Goal: Task Accomplishment & Management: Use online tool/utility

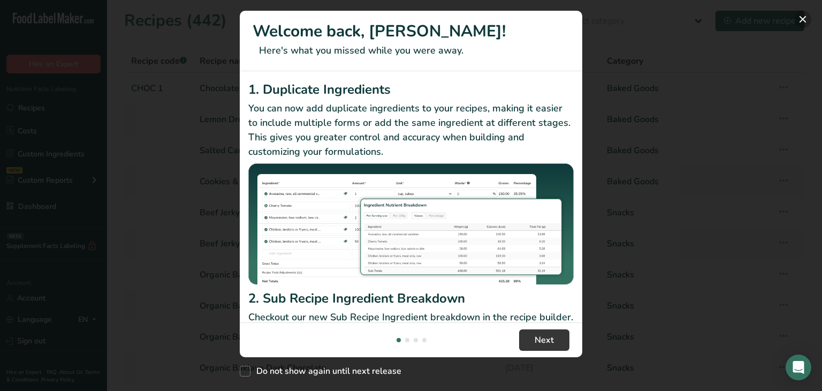
click at [808, 18] on button "New Features" at bounding box center [803, 19] width 17 height 17
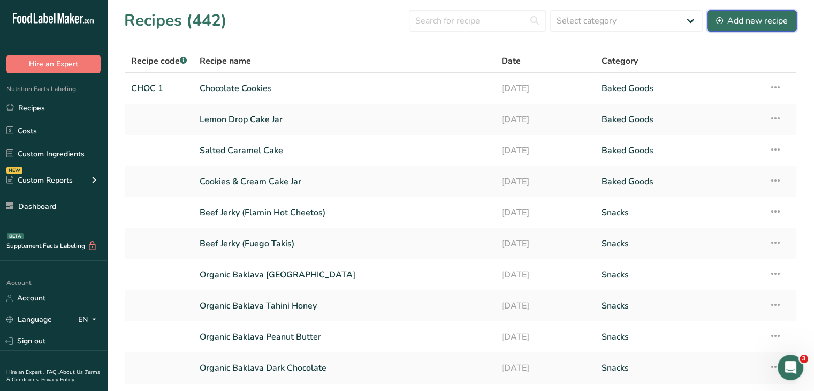
click at [741, 29] on button "Add new recipe" at bounding box center [752, 20] width 90 height 21
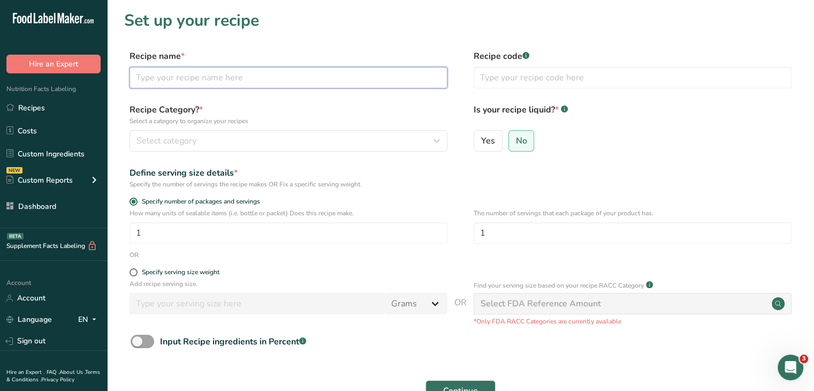
click at [283, 80] on input "text" at bounding box center [289, 77] width 318 height 21
type input "Chili Lime"
drag, startPoint x: 512, startPoint y: 228, endPoint x: 478, endPoint y: 233, distance: 35.3
click at [478, 233] on input "1" at bounding box center [633, 232] width 318 height 21
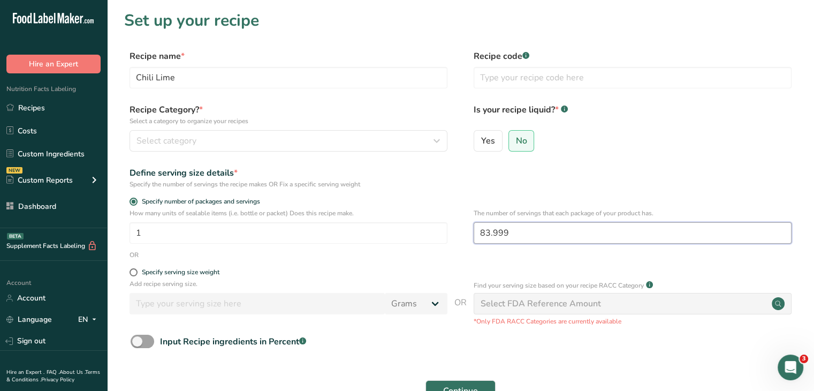
scroll to position [54, 0]
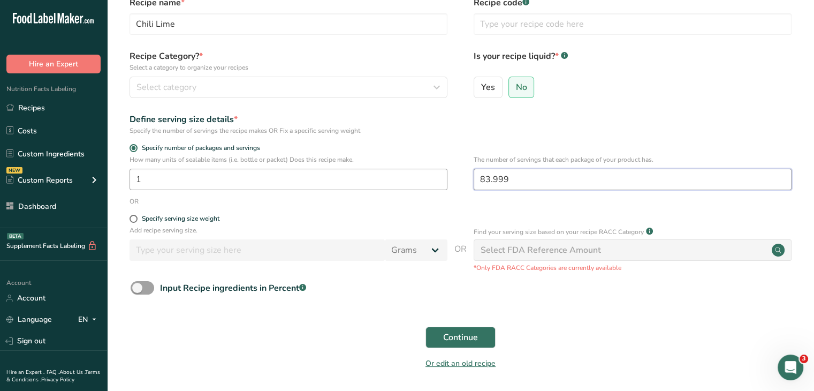
drag, startPoint x: 515, startPoint y: 176, endPoint x: 425, endPoint y: 178, distance: 90.5
click at [425, 178] on div "How many units of sealable items (i.e. bottle or packet) Does this recipe make.…" at bounding box center [460, 176] width 673 height 42
type input "84"
click at [477, 343] on span "Continue" at bounding box center [460, 337] width 35 height 13
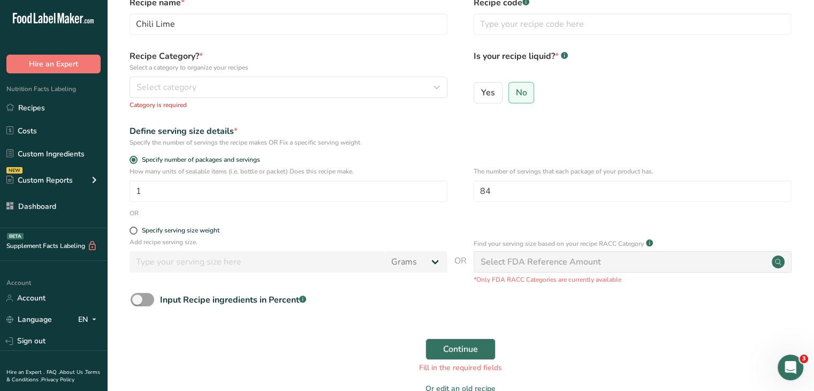
click at [499, 353] on div "Continue Fill in the required fields" at bounding box center [460, 356] width 673 height 48
click at [480, 349] on button "Continue" at bounding box center [461, 348] width 70 height 21
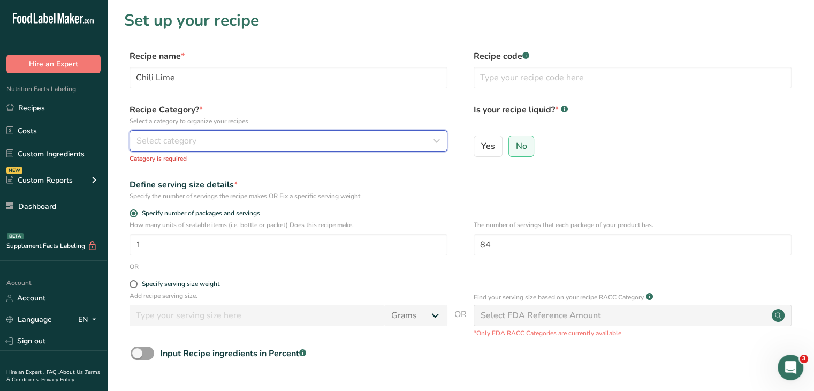
click at [251, 135] on div "Select category" at bounding box center [286, 140] width 298 height 13
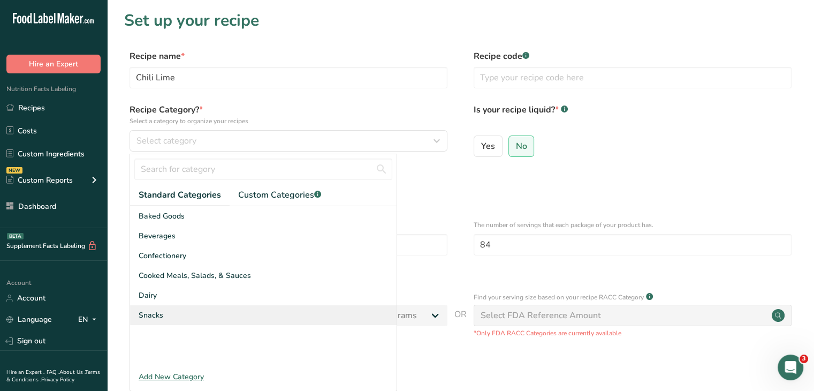
click at [216, 315] on div "Snacks" at bounding box center [263, 315] width 267 height 20
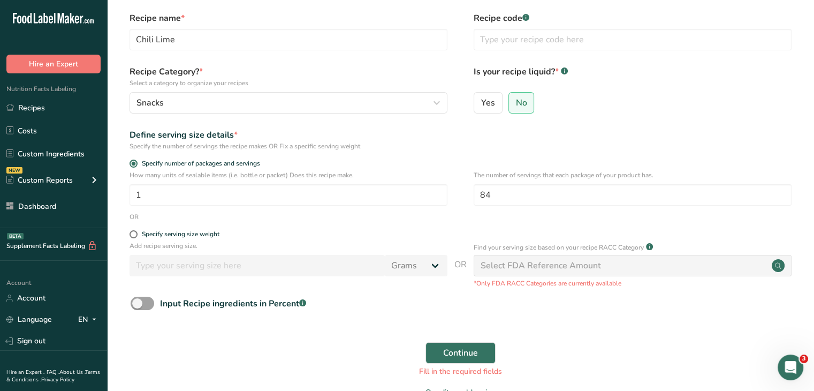
scroll to position [104, 0]
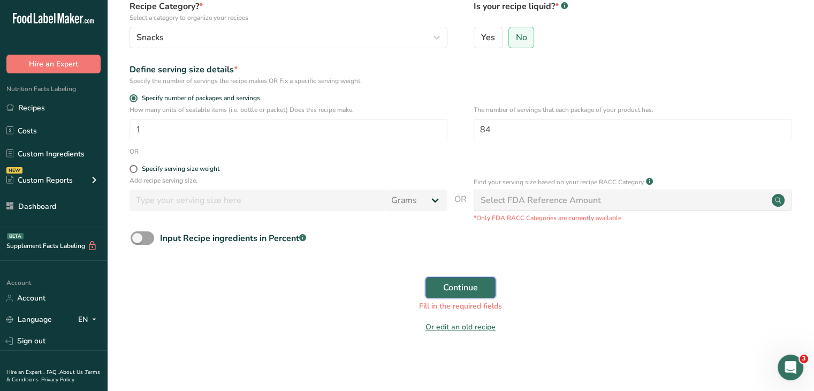
click at [448, 283] on span "Continue" at bounding box center [460, 287] width 35 height 13
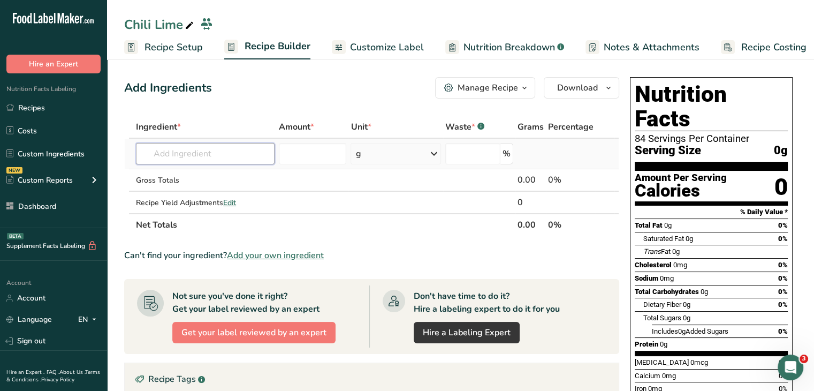
click at [214, 149] on input "text" at bounding box center [205, 153] width 139 height 21
type input "C"
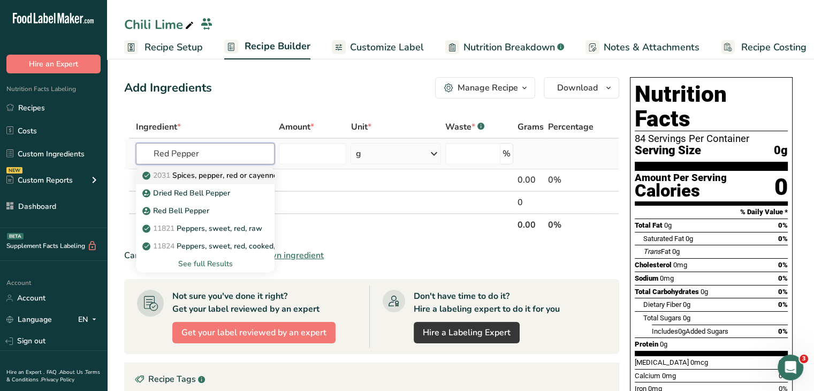
type input "Red Pepper"
click at [229, 170] on p "2031 Spices, pepper, red or cayenne" at bounding box center [211, 175] width 133 height 11
type input "Spices, pepper, red or cayenne"
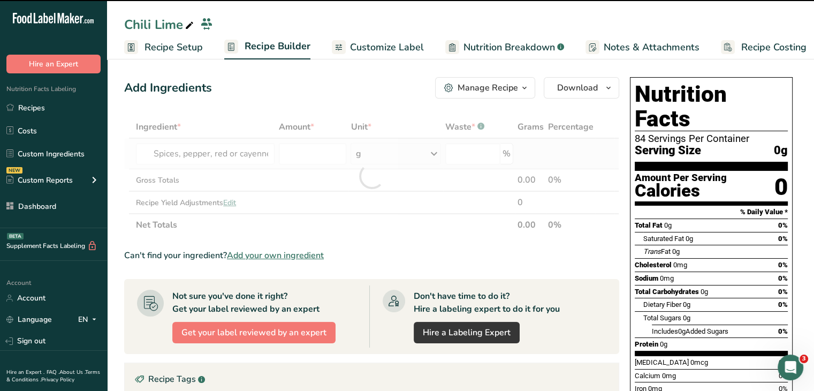
type input "0"
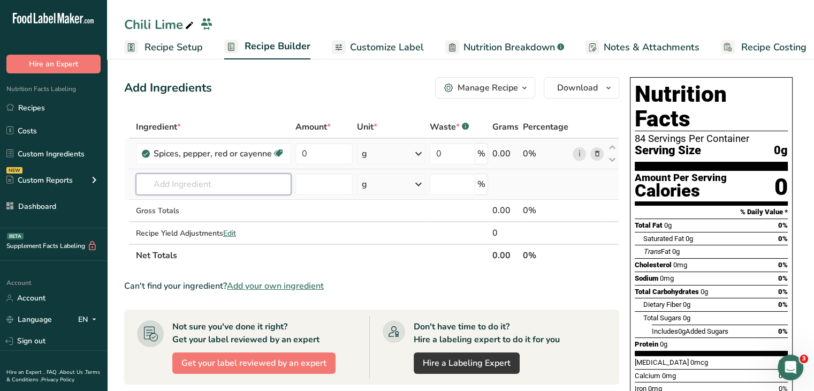
click at [236, 177] on input "text" at bounding box center [213, 183] width 155 height 21
type input "Malic A"
click at [197, 211] on link "Malic Acid (E296)" at bounding box center [213, 206] width 155 height 18
type input "Malic Acid (E296)"
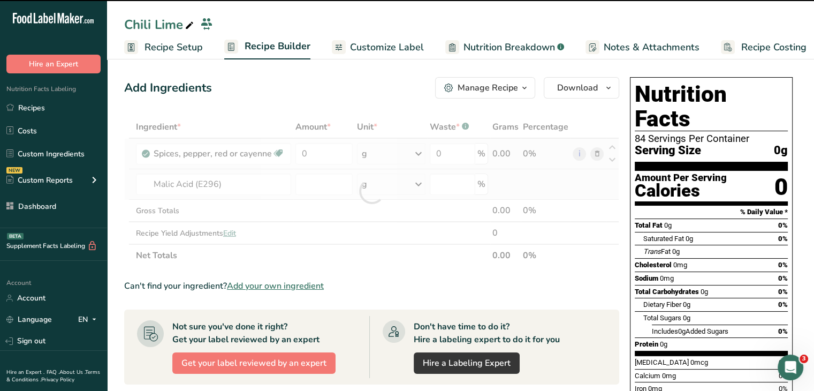
type input "0"
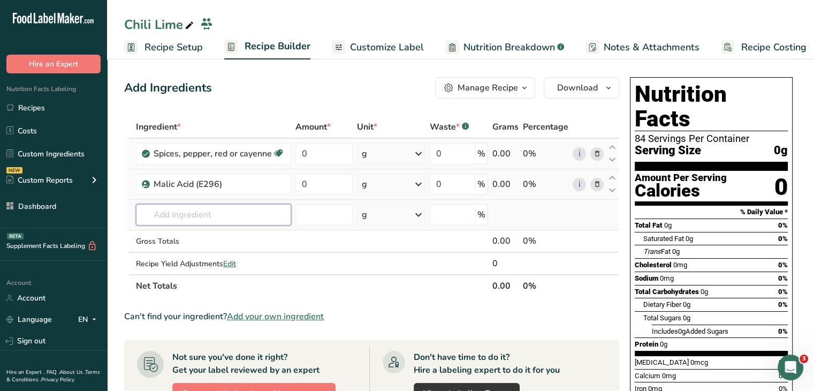
click at [229, 212] on input "text" at bounding box center [213, 214] width 155 height 21
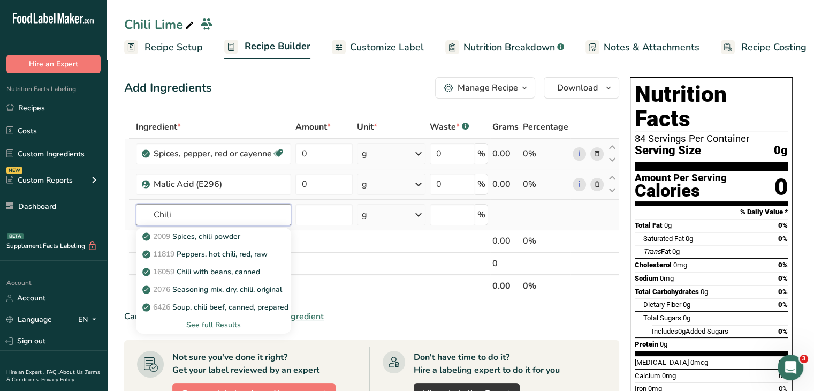
type input "Chili"
click at [226, 324] on div "See full Results" at bounding box center [214, 324] width 138 height 11
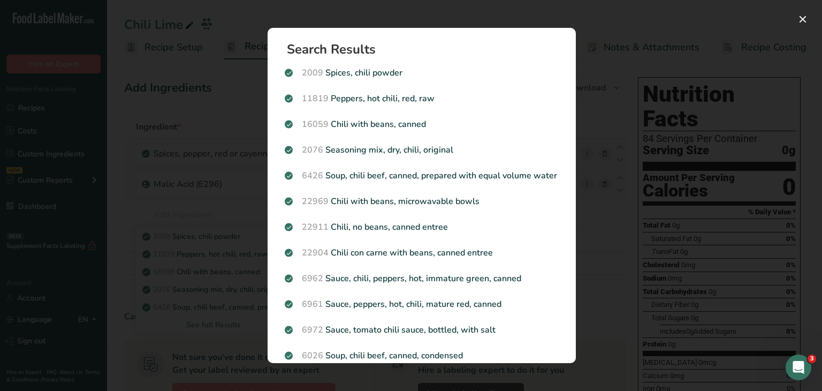
click at [611, 209] on div "Search results modal" at bounding box center [411, 195] width 822 height 391
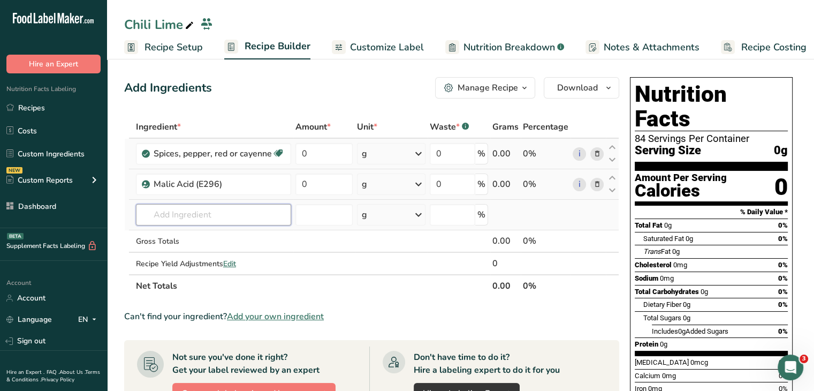
click at [229, 218] on input "text" at bounding box center [213, 214] width 155 height 21
type input "l"
type input "i"
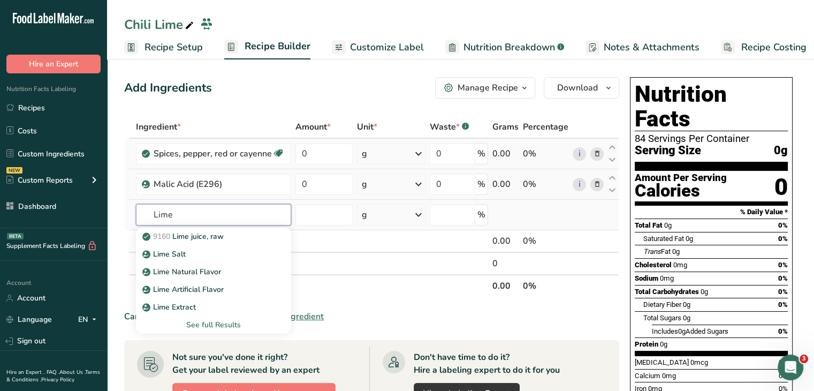
type input "Lime"
click at [223, 319] on div "See full Results" at bounding box center [214, 324] width 138 height 11
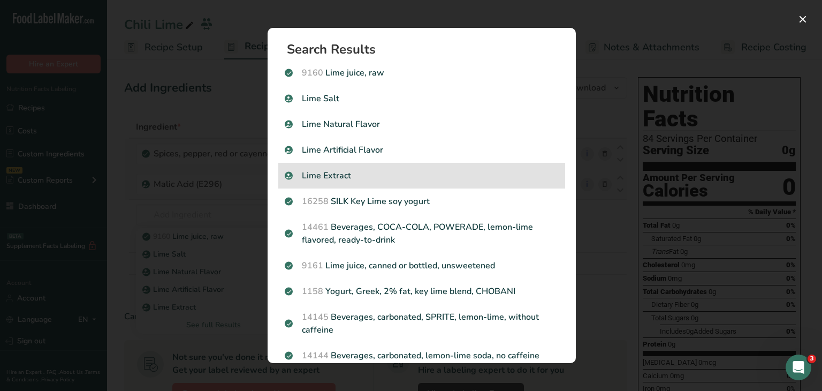
click at [381, 182] on div "Lime Extract" at bounding box center [421, 176] width 287 height 26
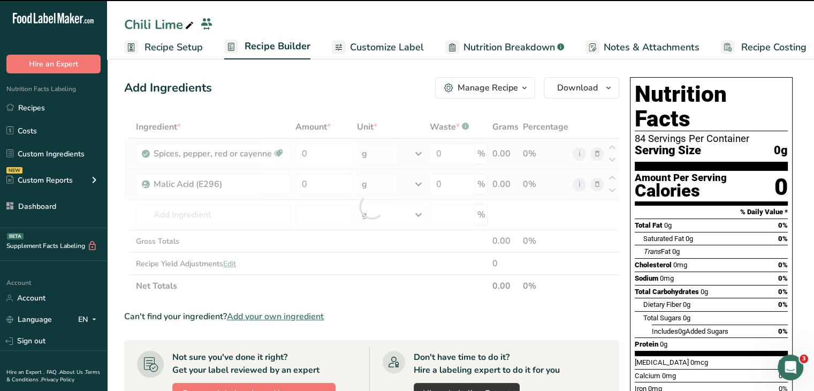
type input "0"
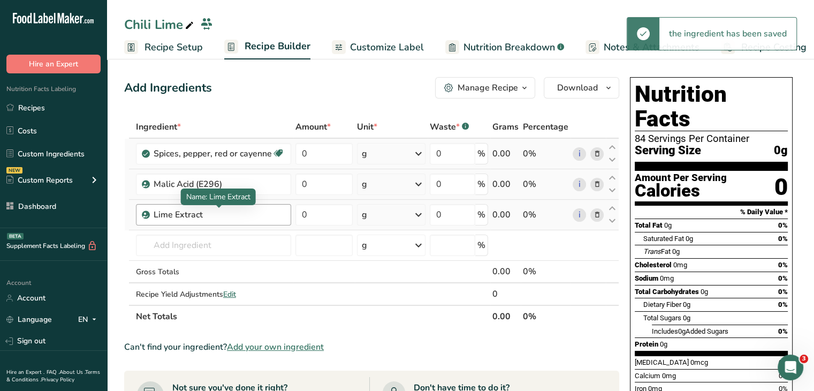
click at [237, 217] on div "Lime Extract" at bounding box center [219, 214] width 131 height 13
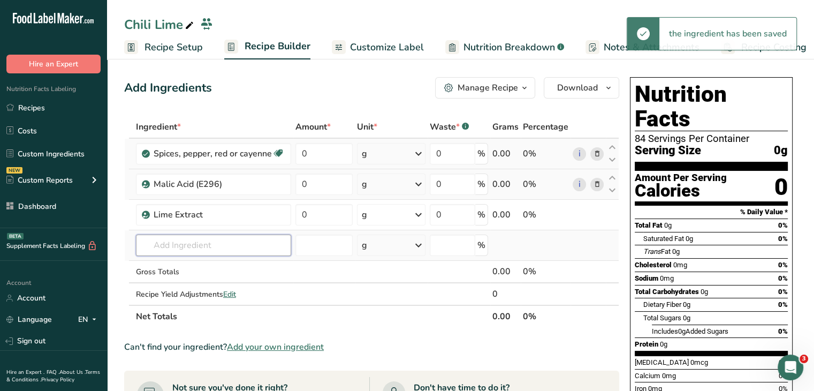
click at [229, 238] on input "text" at bounding box center [213, 245] width 155 height 21
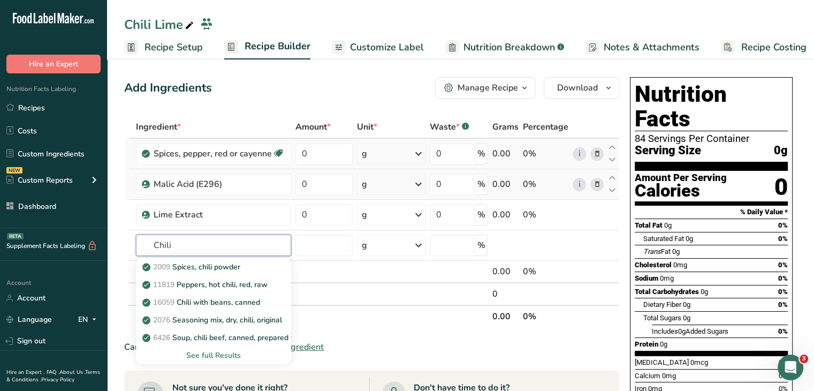
type input "Chili"
click at [243, 272] on link "2009 Spices, chili powder" at bounding box center [213, 267] width 155 height 18
type input "Spices, chili powder"
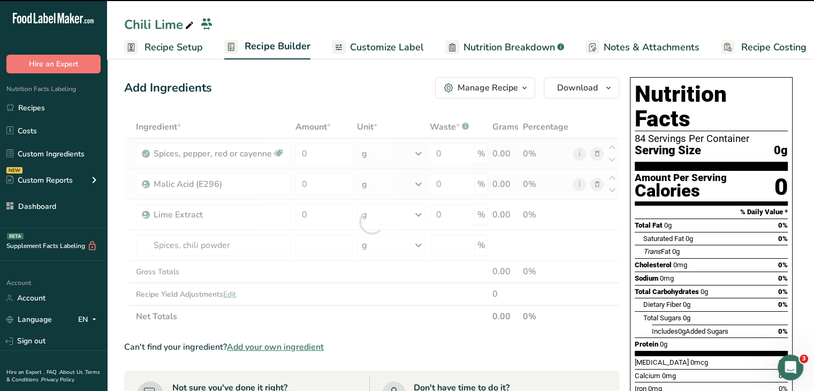
type input "0"
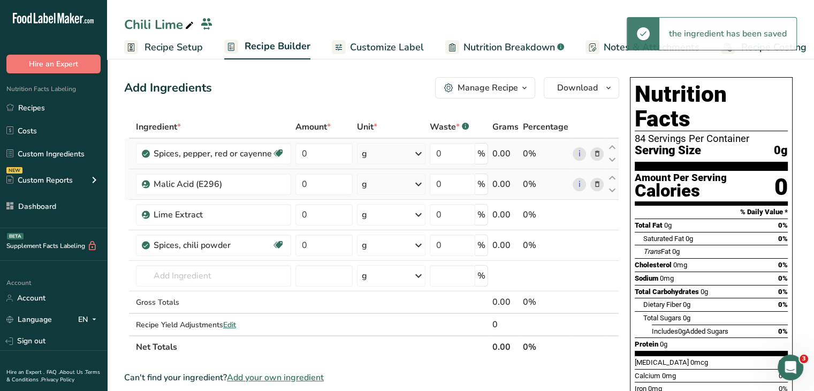
click at [371, 148] on div "g" at bounding box center [391, 153] width 69 height 21
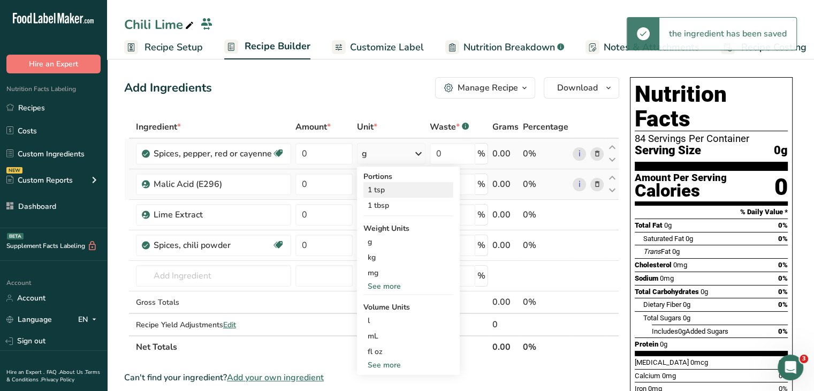
click at [383, 185] on div "1 tsp" at bounding box center [409, 190] width 90 height 16
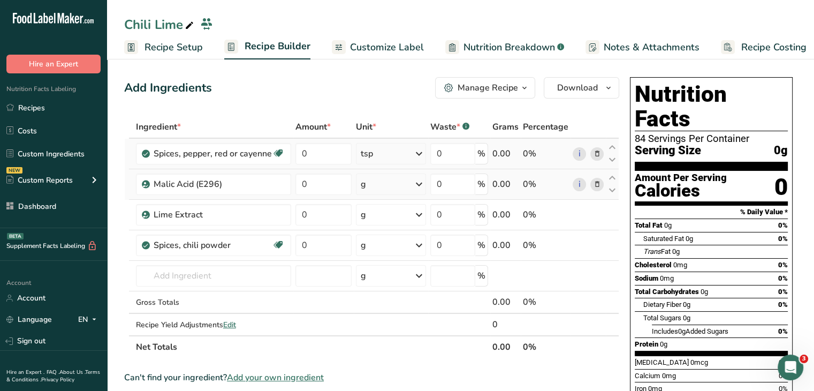
click at [388, 150] on div "tsp" at bounding box center [391, 153] width 70 height 21
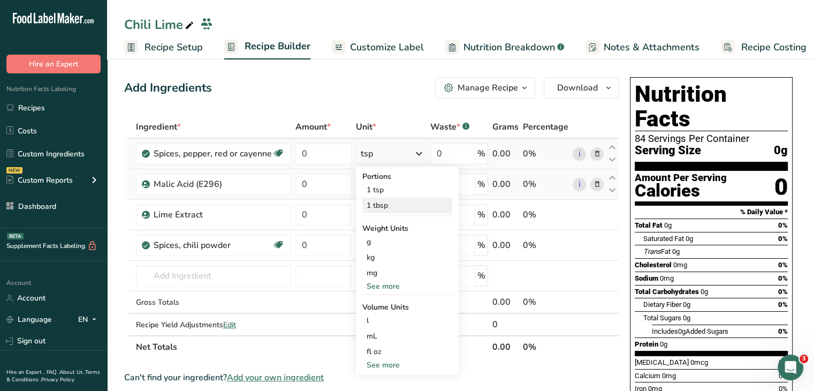
click at [405, 199] on div "1 tbsp" at bounding box center [407, 206] width 90 height 16
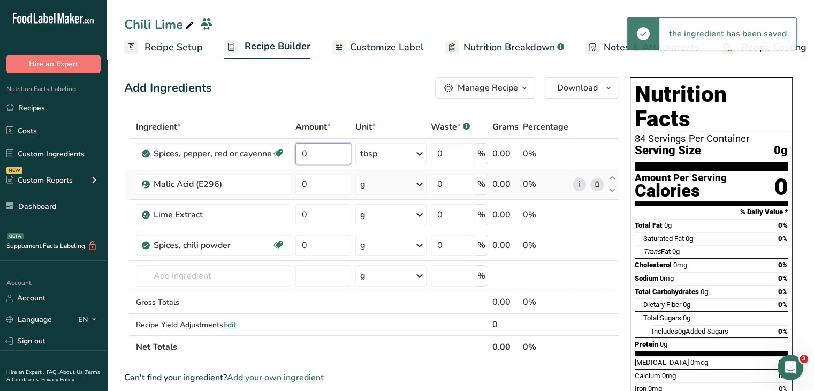
click at [326, 154] on input "0" at bounding box center [324, 153] width 56 height 21
type input "0.5"
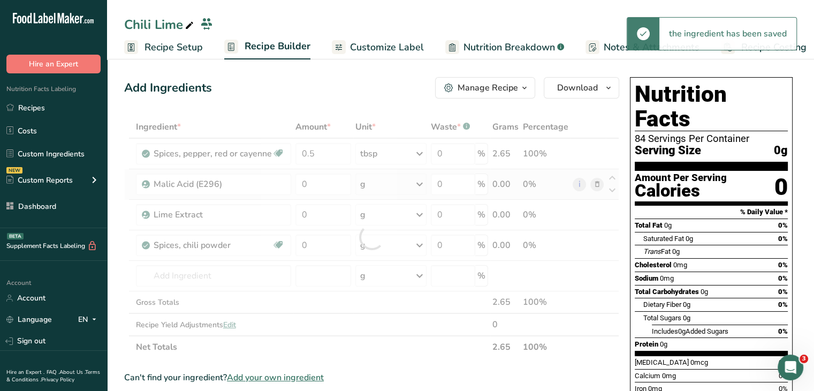
click at [363, 92] on div "Add Ingredients Manage Recipe Delete Recipe Duplicate Recipe Scale Recipe Save …" at bounding box center [371, 87] width 495 height 21
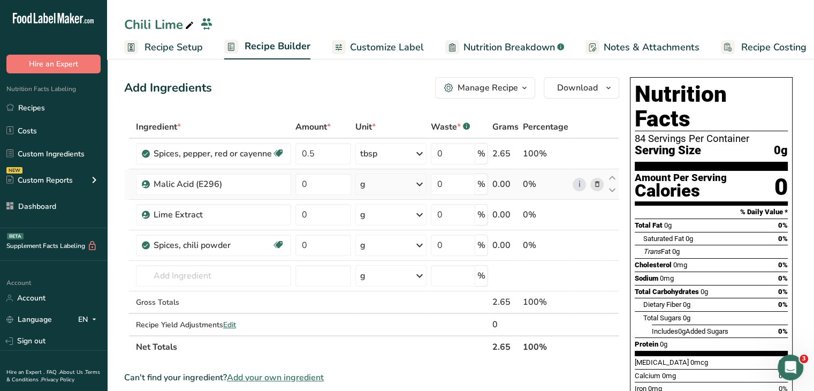
click at [415, 183] on icon at bounding box center [419, 184] width 13 height 19
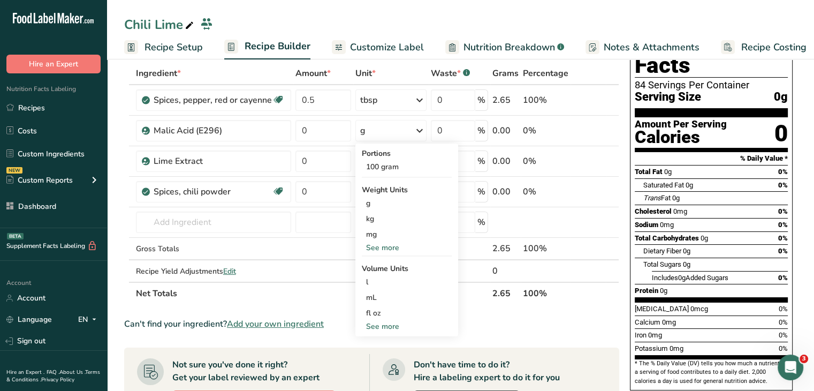
scroll to position [54, 0]
click at [311, 138] on input "0" at bounding box center [324, 130] width 56 height 21
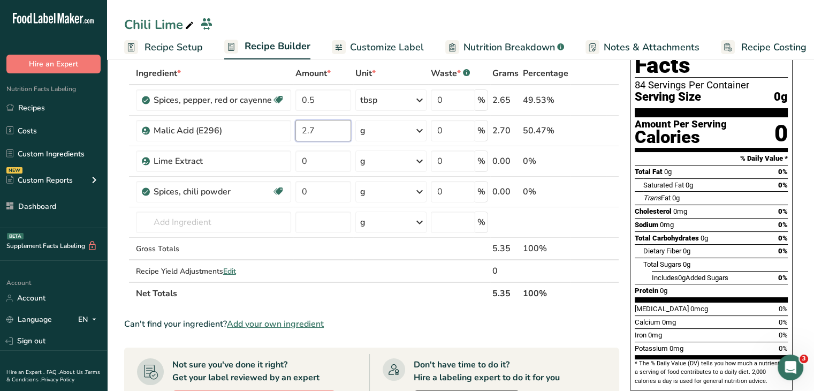
type input "2.7"
click at [745, 218] on div "Sodium 0mg 0%" at bounding box center [711, 224] width 153 height 13
click at [389, 155] on div "g" at bounding box center [391, 160] width 71 height 21
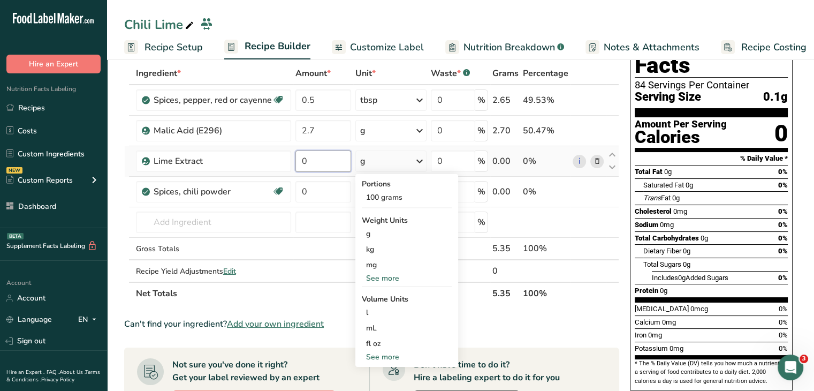
click at [319, 165] on input "0" at bounding box center [324, 160] width 56 height 21
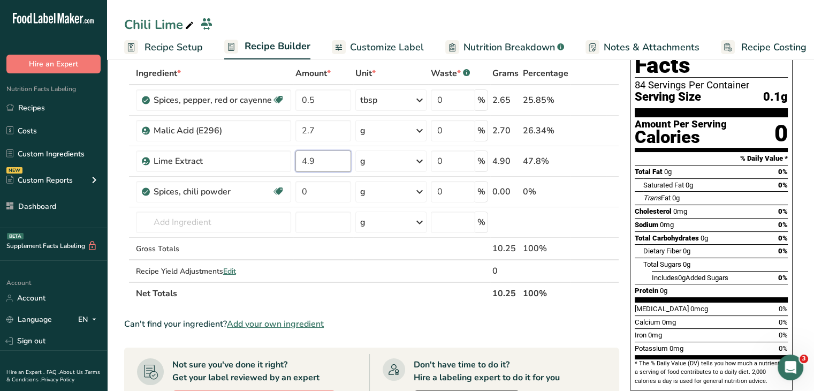
type input "4.9"
click at [804, 214] on section "Add Ingredients Manage Recipe Delete Recipe Duplicate Recipe Scale Recipe Save …" at bounding box center [460, 357] width 707 height 710
click at [406, 193] on div "g" at bounding box center [391, 191] width 71 height 21
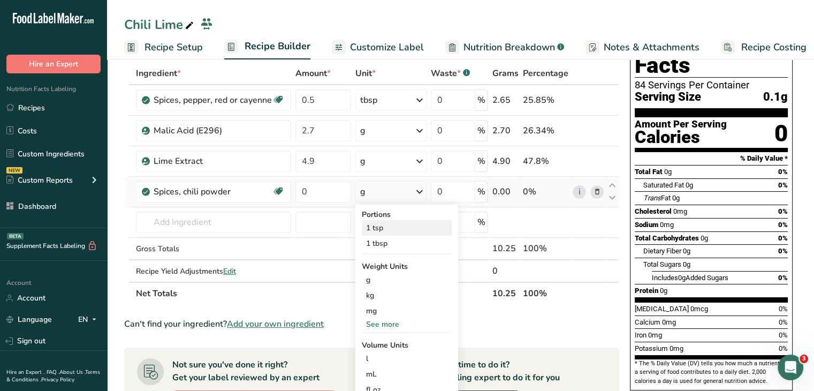
click at [392, 221] on div "1 tsp" at bounding box center [407, 228] width 90 height 16
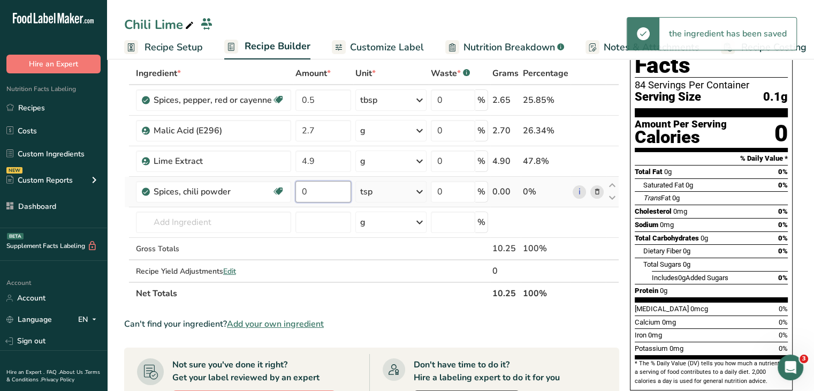
click at [344, 185] on input "0" at bounding box center [324, 191] width 56 height 21
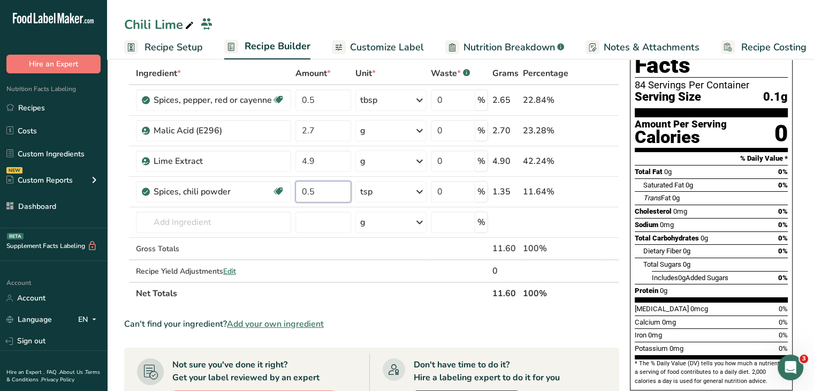
type input "0.5"
click at [730, 244] on div "Dietary Fiber 0g 0%" at bounding box center [716, 250] width 145 height 13
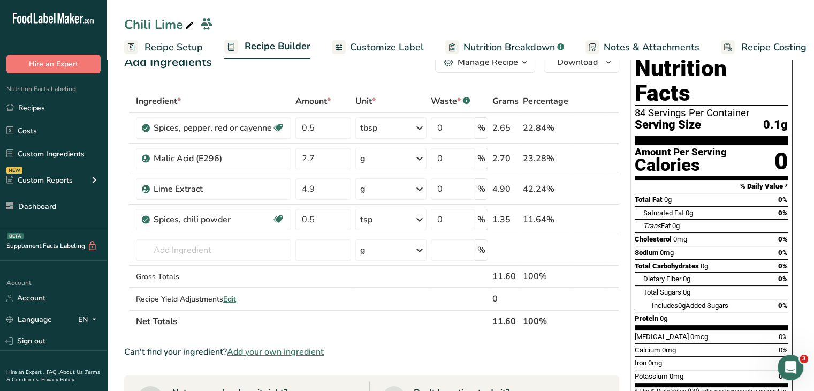
scroll to position [0, 0]
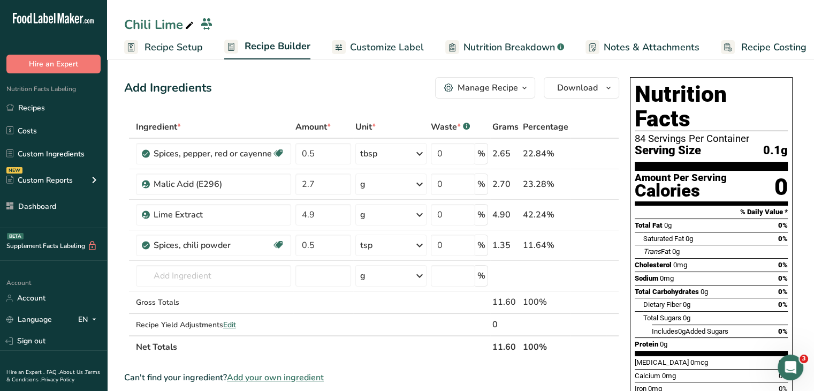
click at [167, 48] on span "Recipe Setup" at bounding box center [174, 47] width 58 height 14
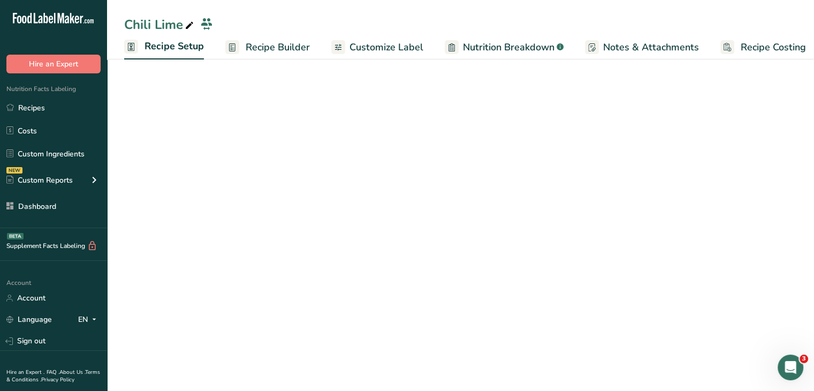
scroll to position [0, 4]
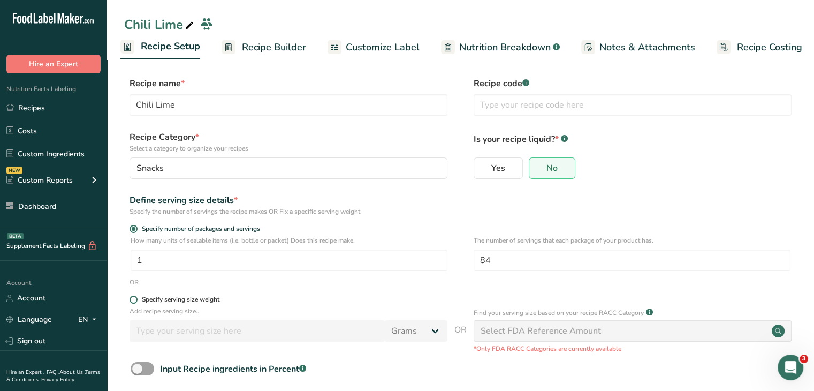
click at [137, 301] on label "Specify serving size weight" at bounding box center [289, 300] width 318 height 8
click at [137, 301] on input "Specify serving size weight" at bounding box center [133, 299] width 7 height 7
radio input "true"
radio input "false"
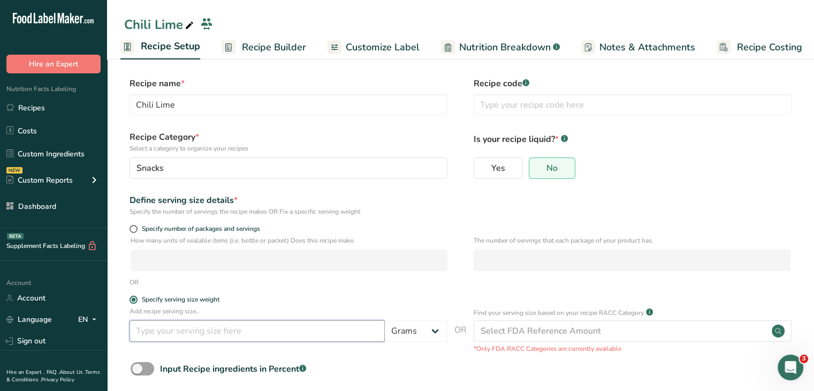
click at [207, 328] on input "number" at bounding box center [257, 330] width 255 height 21
click at [424, 326] on select "Grams kg mg mcg lb oz l mL fl oz tbsp tsp cup qt gallon" at bounding box center [416, 330] width 63 height 21
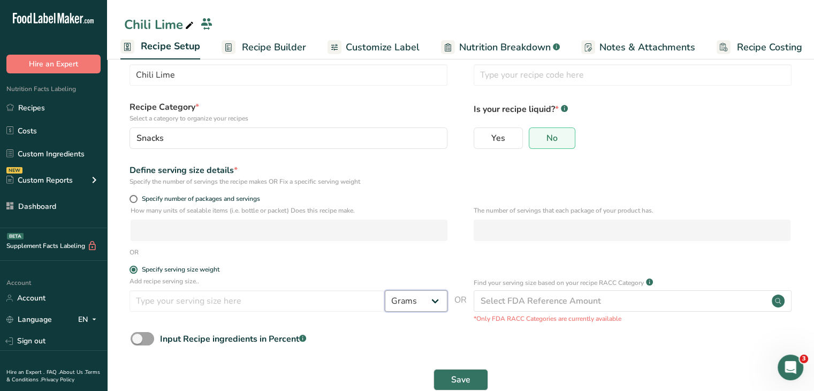
scroll to position [54, 0]
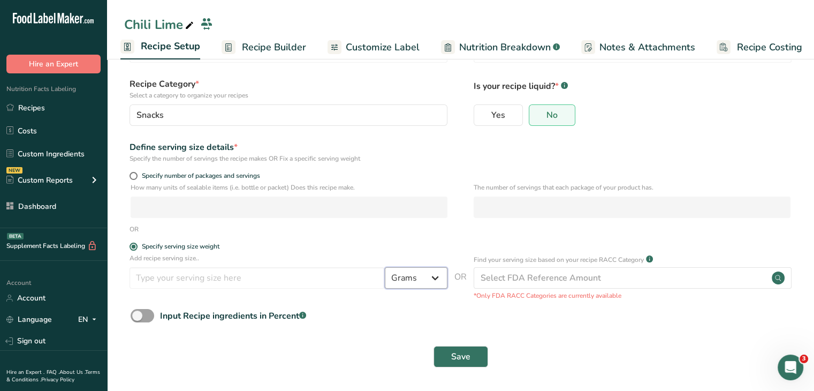
click at [433, 275] on select "Grams kg mg mcg lb oz l mL fl oz tbsp tsp cup qt gallon" at bounding box center [416, 277] width 63 height 21
click at [385, 267] on select "Grams kg mg mcg lb oz l mL fl oz tbsp tsp cup qt gallon" at bounding box center [416, 277] width 63 height 21
click at [425, 270] on select "Grams kg mg mcg lb oz l mL fl oz tbsp tsp cup qt gallon" at bounding box center [416, 277] width 63 height 21
select select "20"
click at [385, 267] on select "Grams kg mg mcg lb oz l mL fl oz tbsp tsp cup qt gallon" at bounding box center [416, 277] width 63 height 21
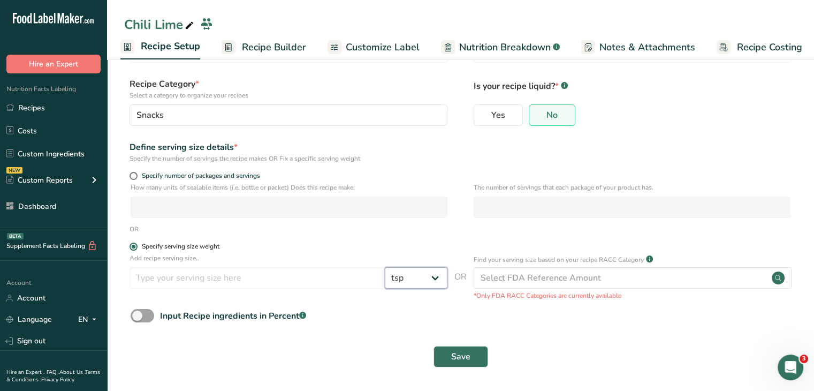
select select "22"
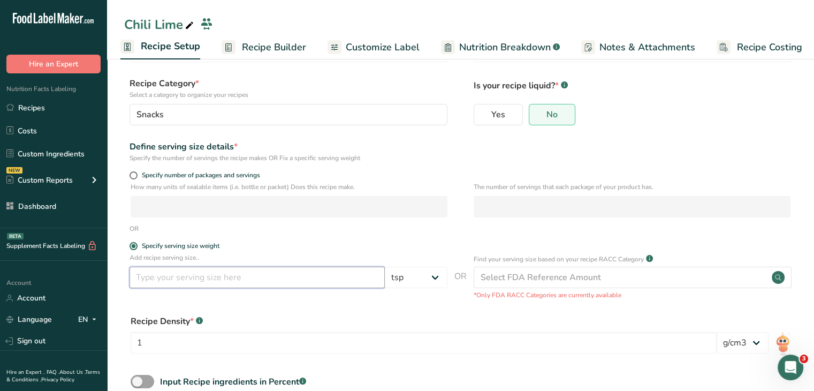
click at [328, 271] on input "number" at bounding box center [257, 277] width 255 height 21
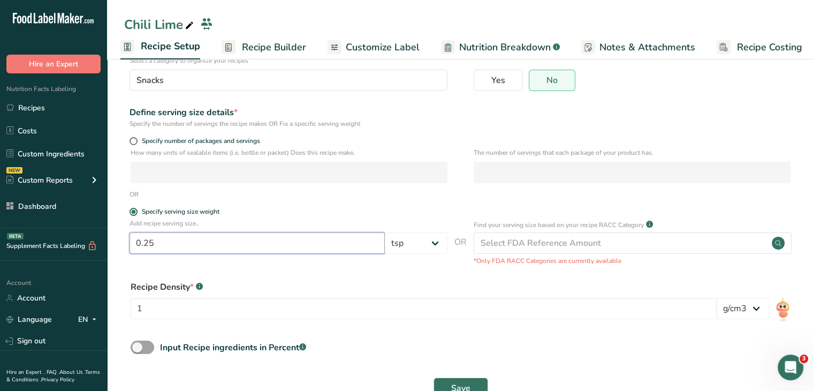
scroll to position [120, 0]
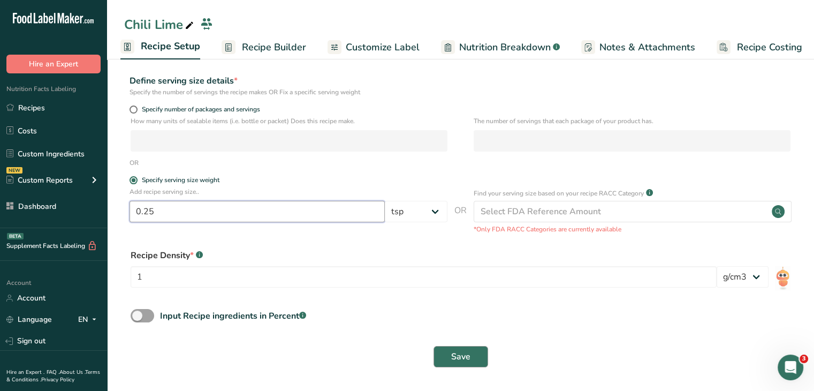
type input "0.25"
click at [448, 359] on button "Save" at bounding box center [461, 356] width 55 height 21
